Goal: Find specific page/section

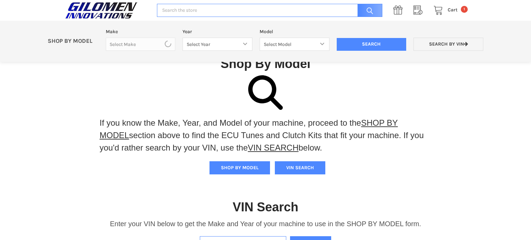
click at [236, 237] on input "Enter VIN of your machine" at bounding box center [243, 243] width 86 height 13
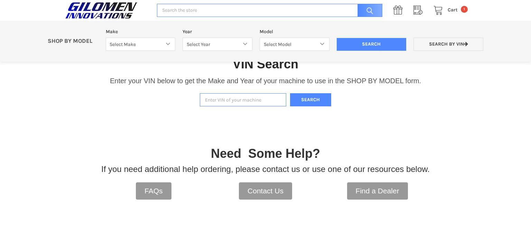
scroll to position [143, 0]
type input "3nsvdr996jf421402"
click at [308, 98] on button "Search" at bounding box center [311, 99] width 42 height 13
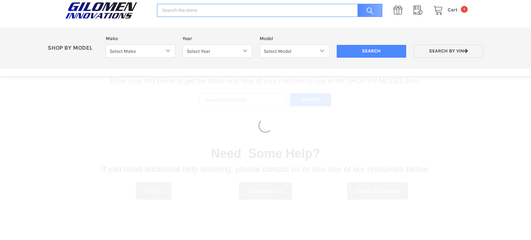
select select "340"
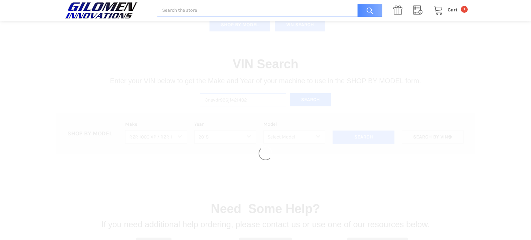
select select "345"
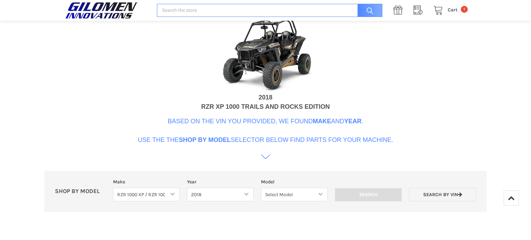
scroll to position [265, 0]
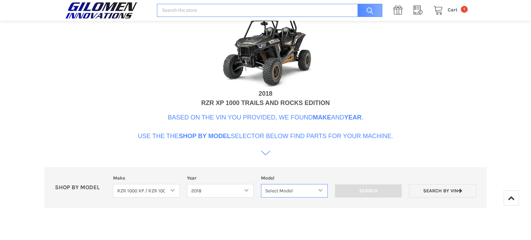
click at [304, 191] on select "Select Model RZR 1000 60 Inch RZR XP 1000 RZR XP 1000 Highlifter RZR XP 4 1000 …" at bounding box center [294, 190] width 67 height 13
select select "236"
click at [261, 184] on select "Select Model RZR 1000 60 Inch RZR XP 1000 RZR XP 1000 Highlifter RZR XP 4 1000 …" at bounding box center [294, 190] width 67 height 13
click at [365, 193] on input "Search" at bounding box center [368, 191] width 67 height 13
